Goal: Task Accomplishment & Management: Use online tool/utility

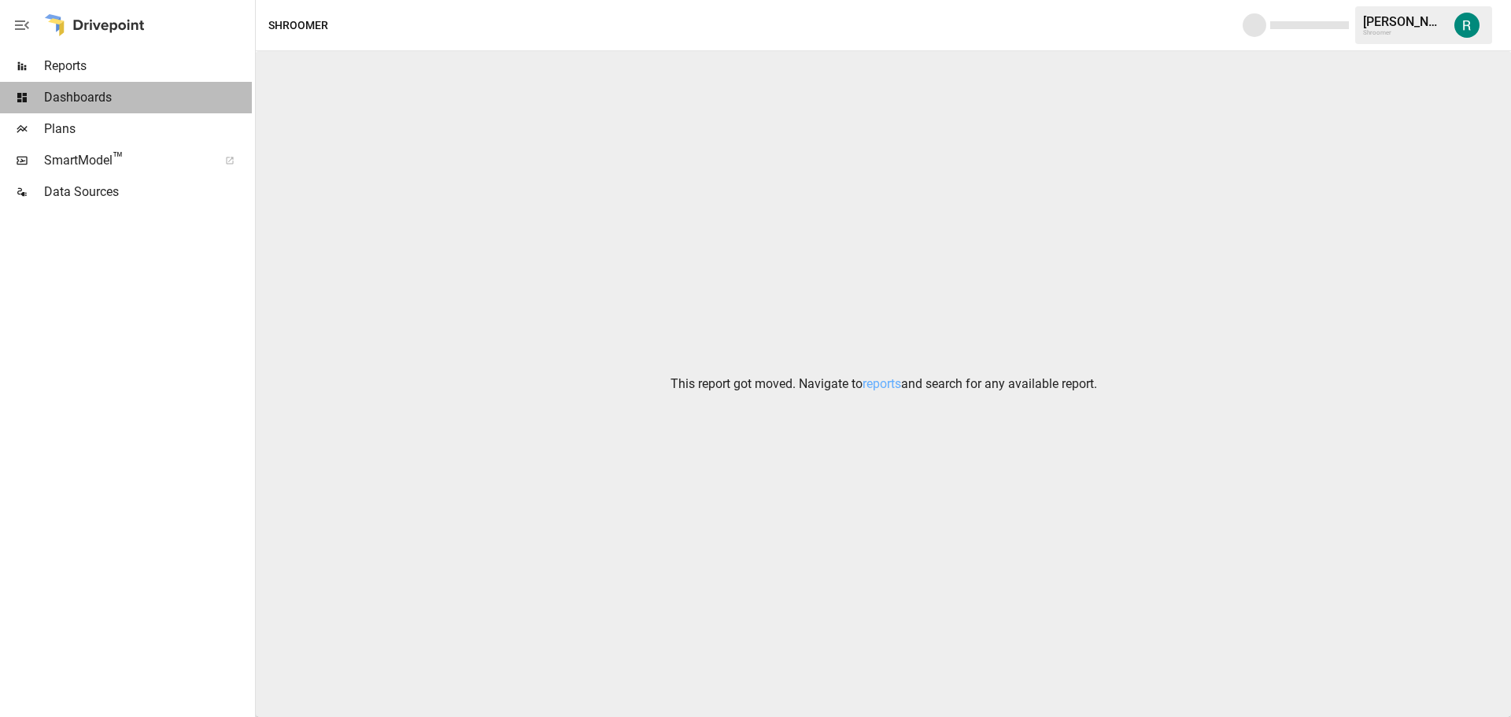
click at [122, 90] on span "Dashboards" at bounding box center [148, 97] width 208 height 19
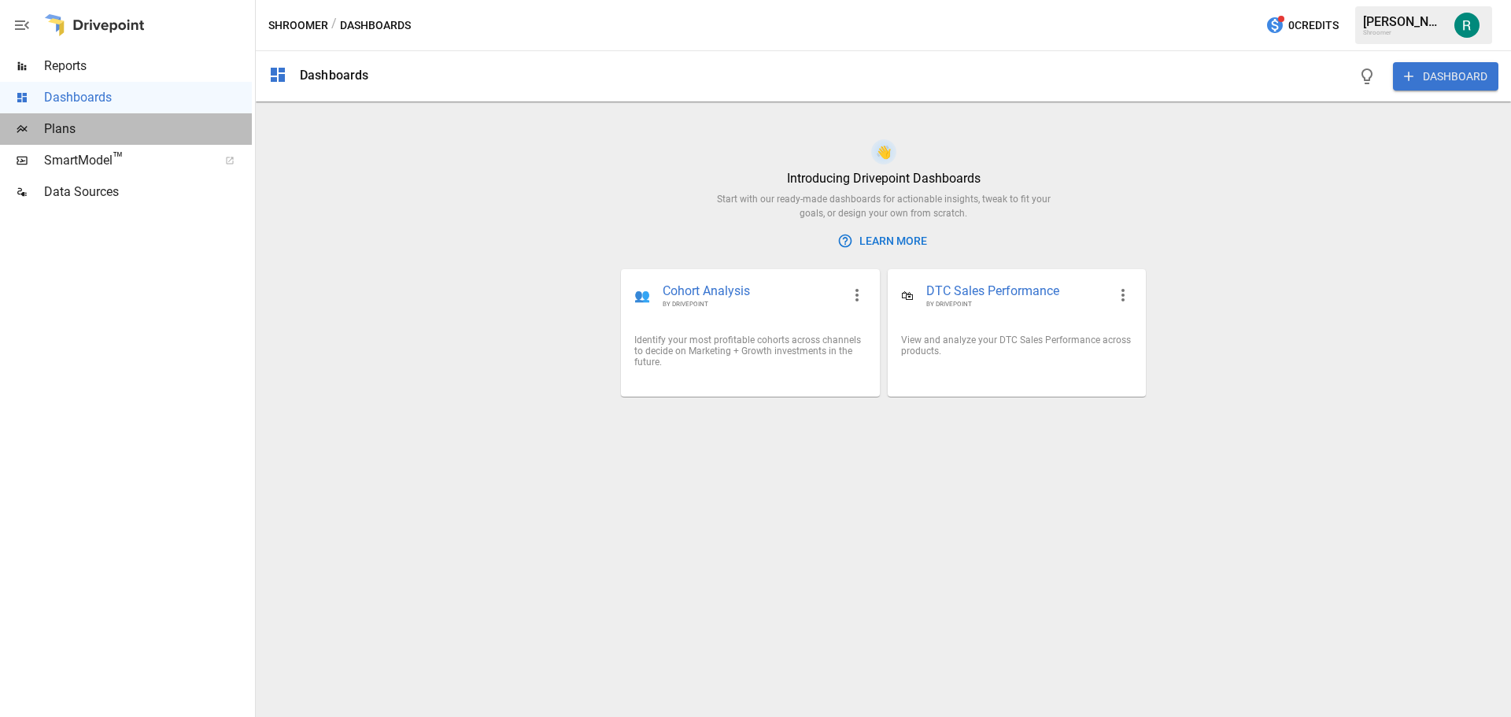
click at [116, 130] on span "Plans" at bounding box center [148, 129] width 208 height 19
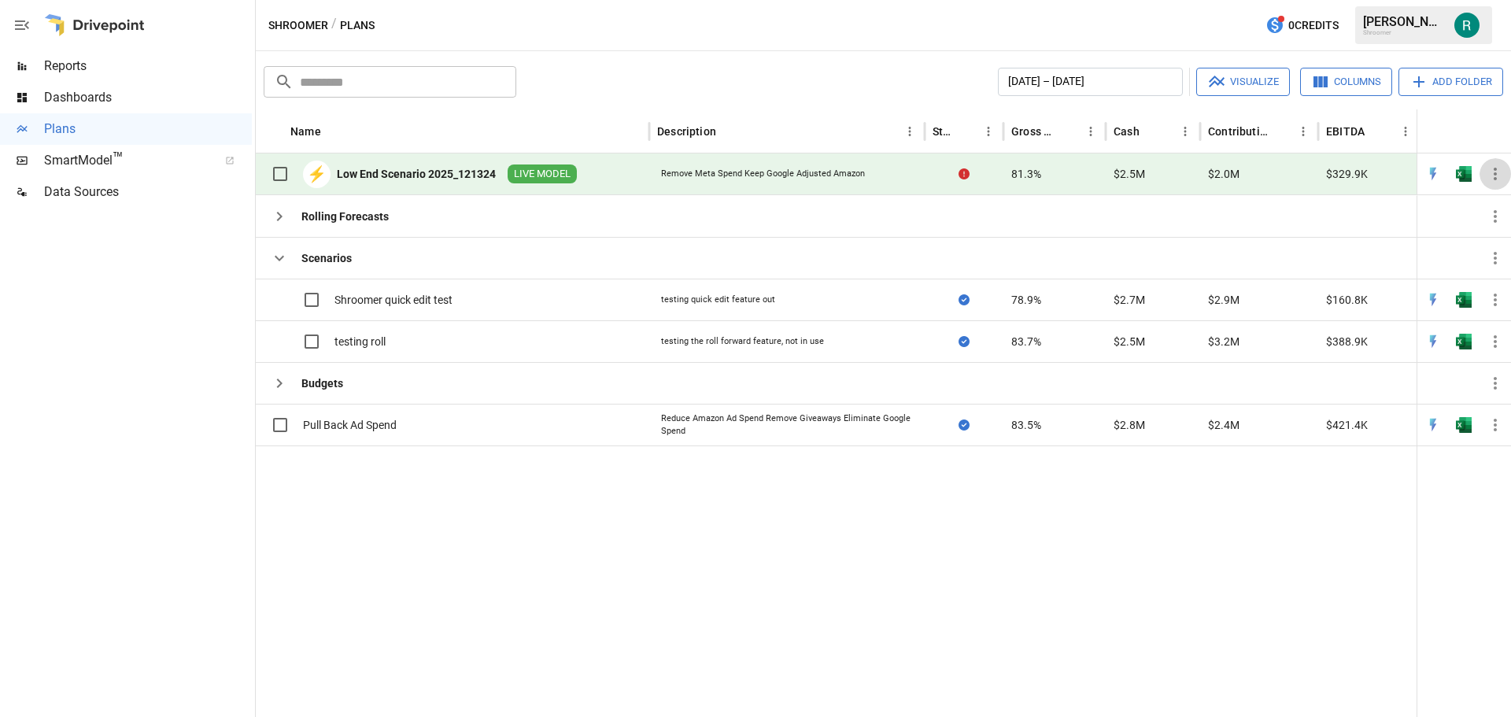
click at [1489, 167] on icon "button" at bounding box center [1495, 174] width 19 height 19
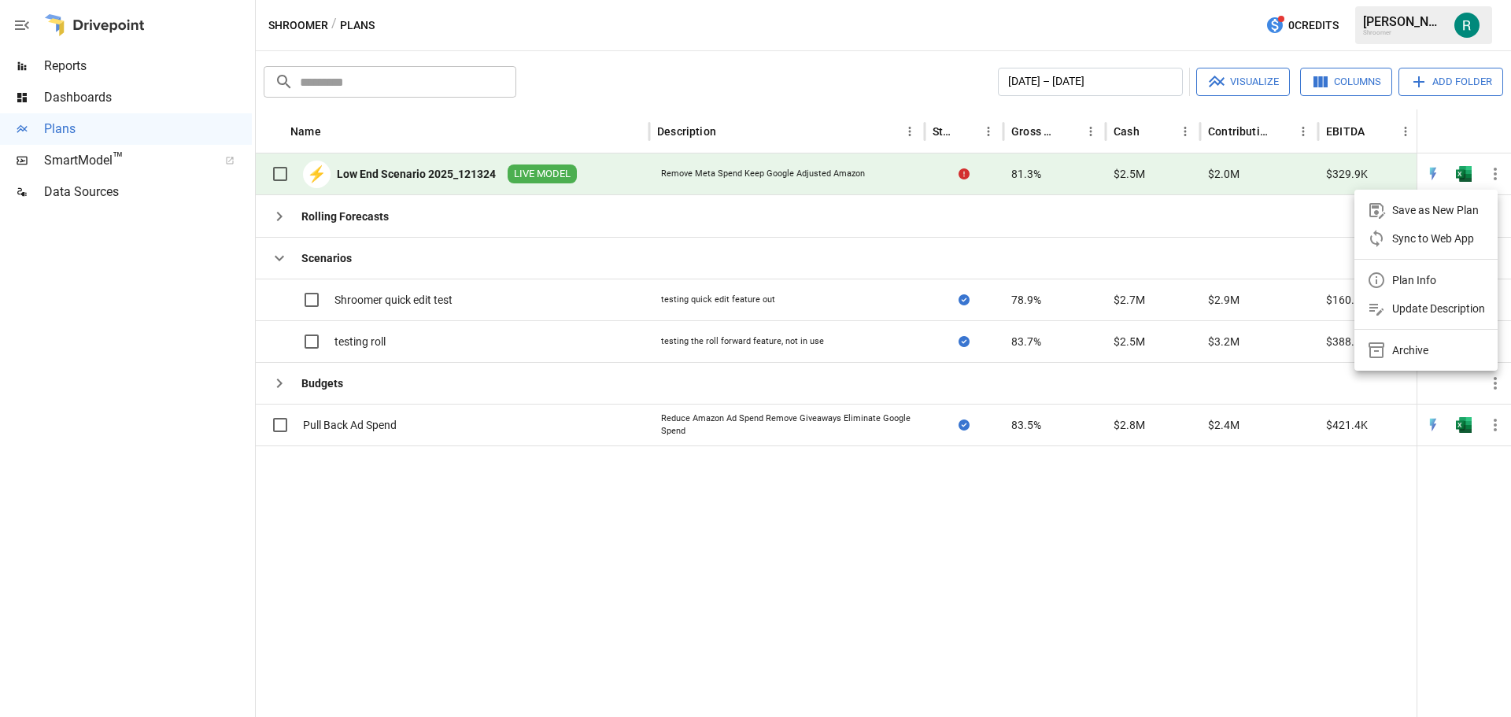
click at [1462, 228] on li "Sync to Web App" at bounding box center [1426, 238] width 143 height 28
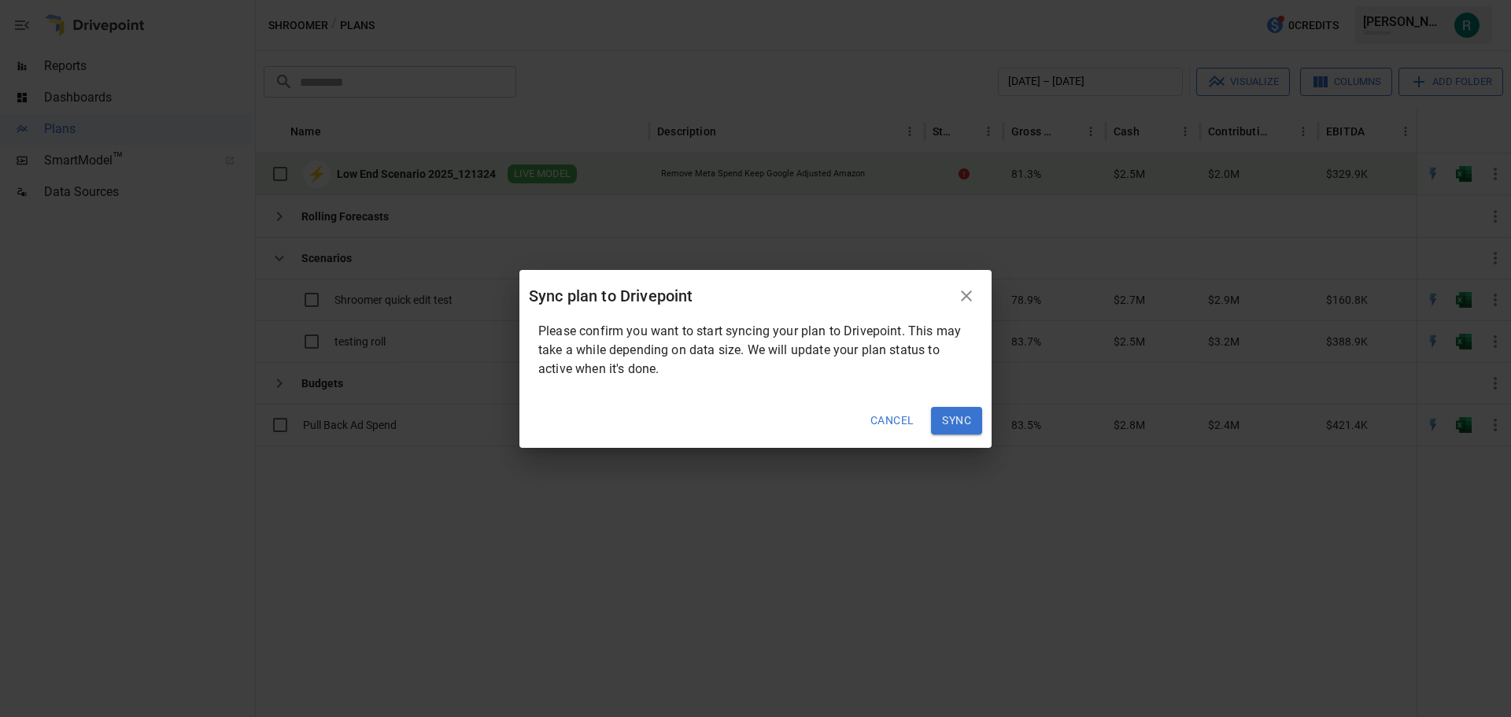
click at [960, 423] on button "Sync" at bounding box center [956, 421] width 51 height 28
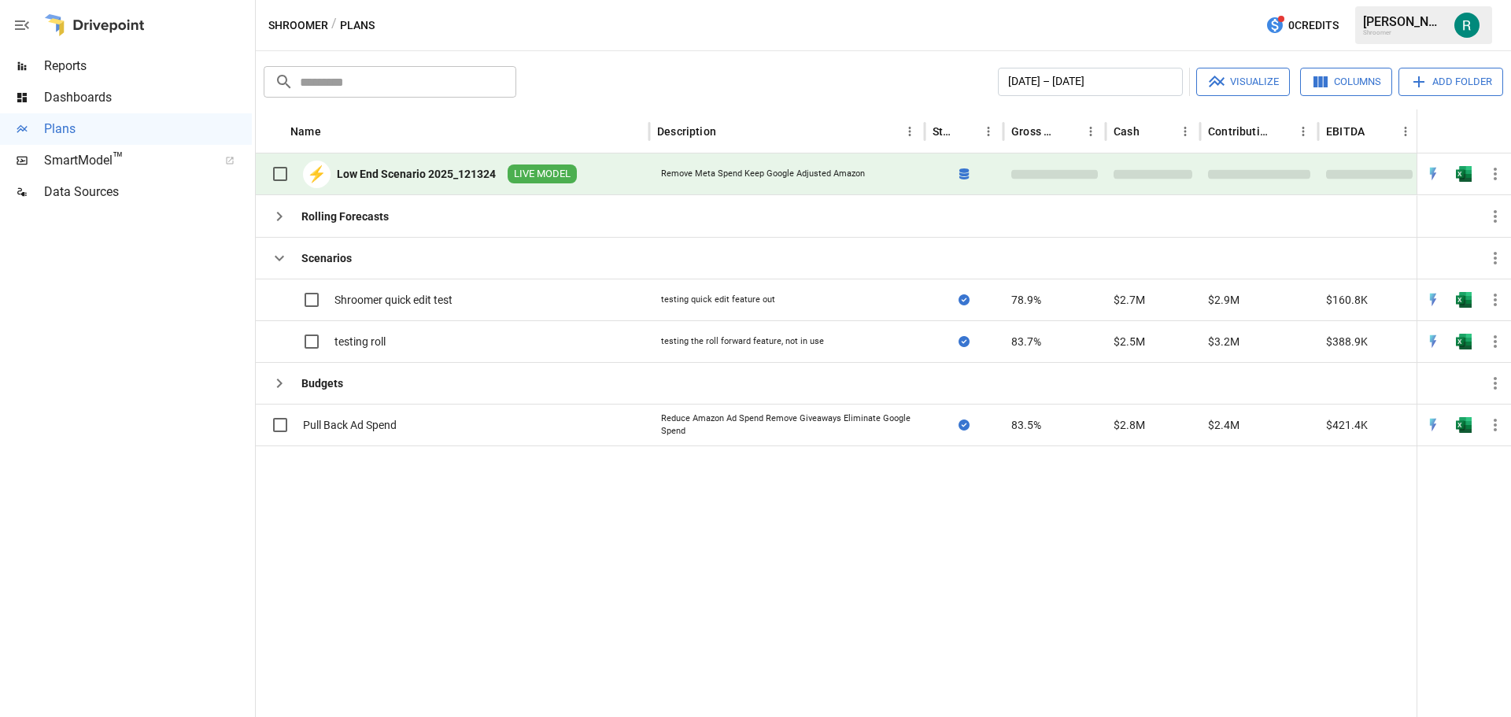
click at [1081, 472] on div at bounding box center [1035, 582] width 1558 height 272
drag, startPoint x: 1284, startPoint y: 556, endPoint x: 1284, endPoint y: 542, distance: 14.2
click at [1284, 554] on div at bounding box center [1035, 582] width 1558 height 272
